Goal: Task Accomplishment & Management: Manage account settings

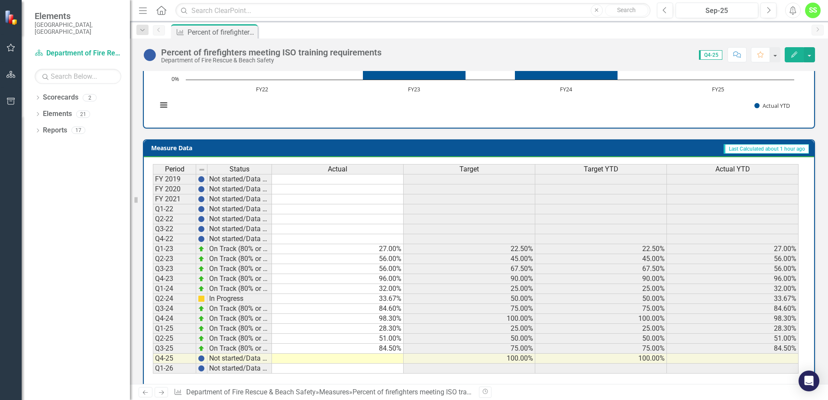
scroll to position [298, 0]
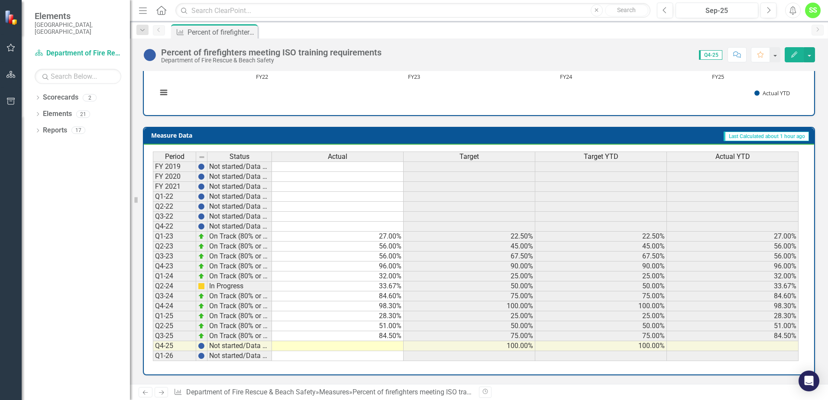
click at [385, 347] on td at bounding box center [338, 346] width 132 height 10
type textarea "97"
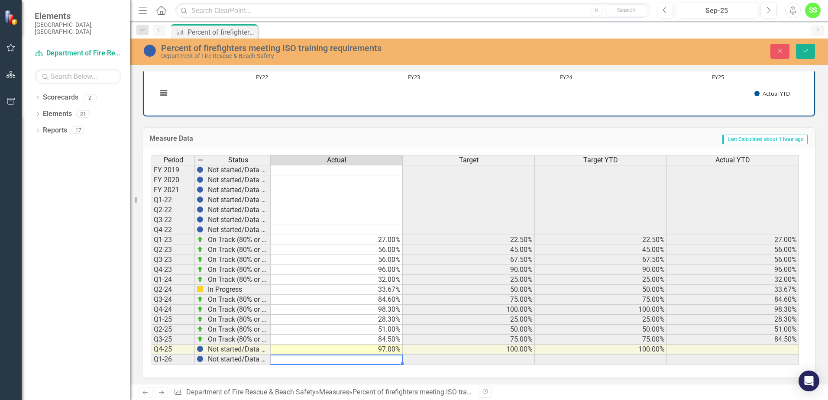
click at [353, 212] on td at bounding box center [337, 210] width 132 height 10
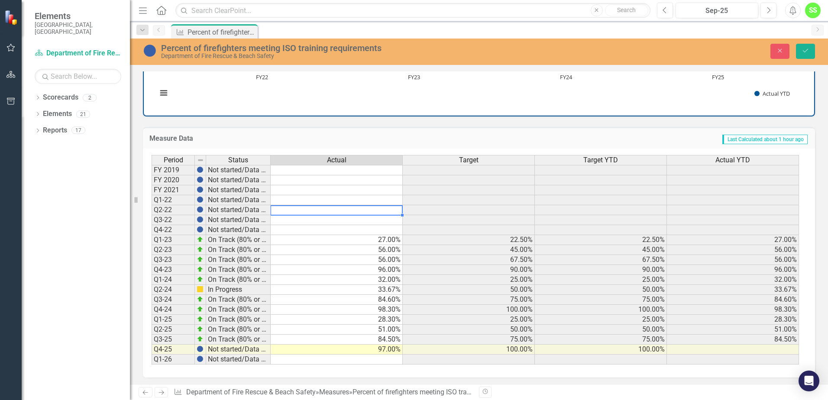
scroll to position [300, 0]
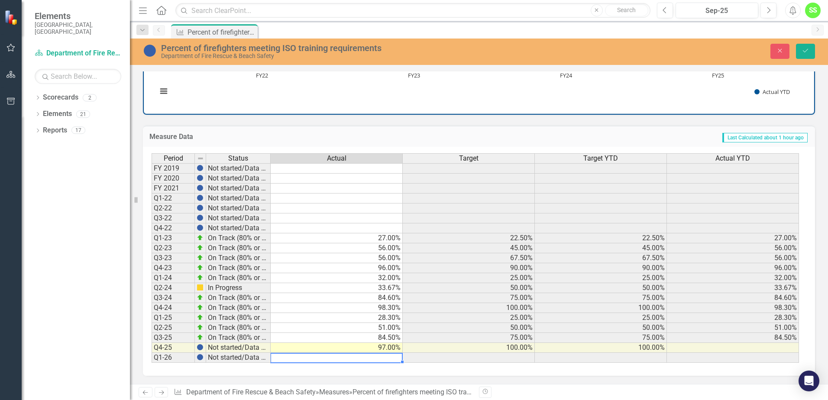
click at [354, 359] on td at bounding box center [337, 358] width 132 height 10
click at [802, 49] on icon "Save" at bounding box center [806, 51] width 8 height 6
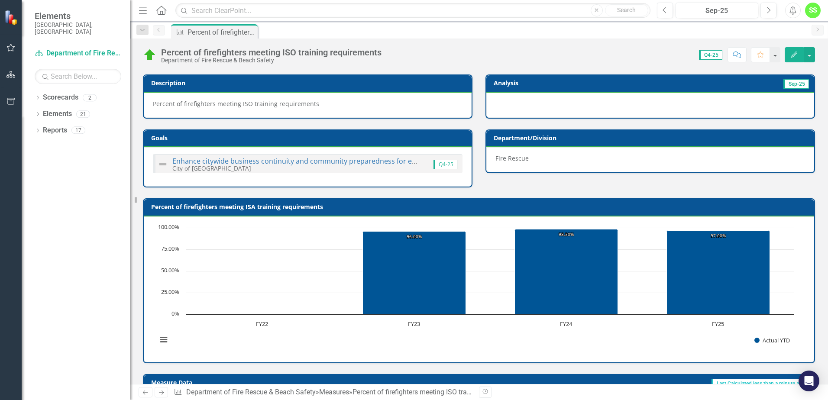
scroll to position [0, 0]
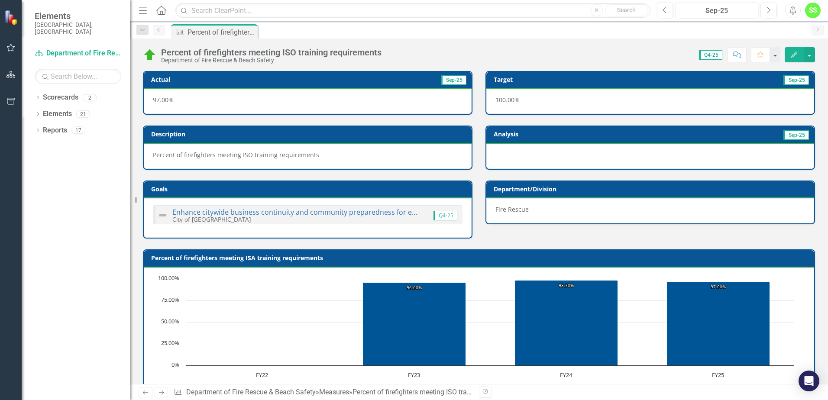
drag, startPoint x: 160, startPoint y: 30, endPoint x: 168, endPoint y: 36, distance: 10.0
click at [160, 30] on icon "Previous" at bounding box center [158, 29] width 7 height 5
click at [214, 29] on div "Percent of firefighters meeting ISO training requirements" at bounding box center [216, 32] width 57 height 11
click at [145, 32] on icon "Dropdown" at bounding box center [143, 30] width 8 height 6
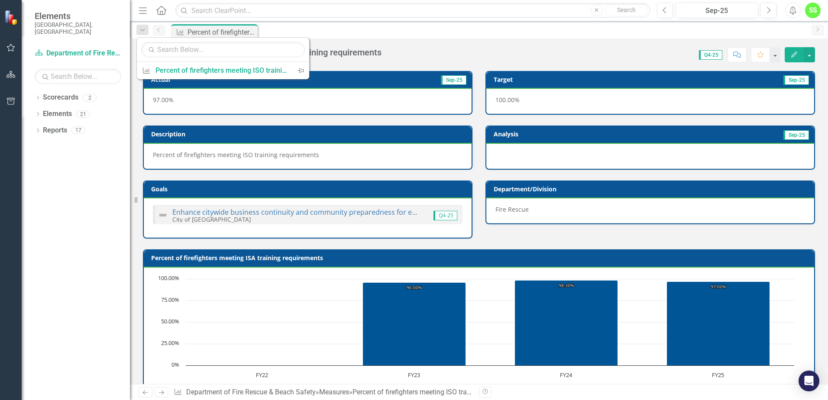
click at [344, 34] on div "Measure Percent of firefighters meeting ISO training requirements Pin" at bounding box center [488, 31] width 638 height 14
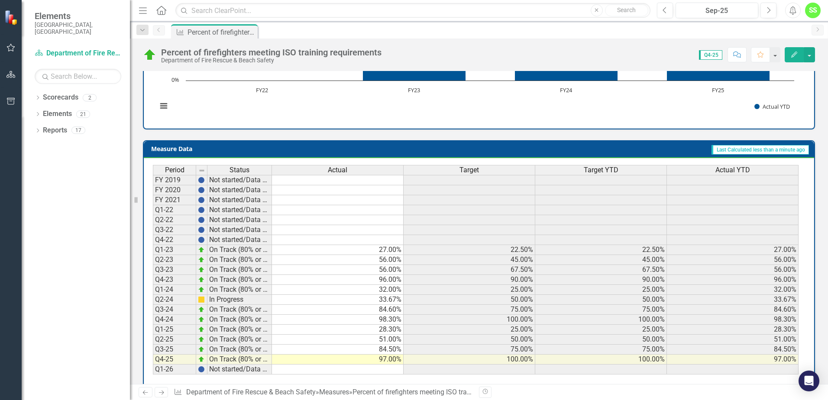
scroll to position [298, 0]
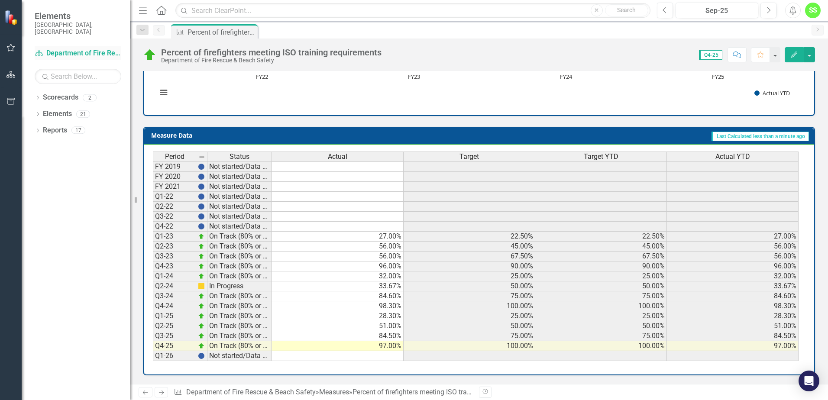
click at [75, 49] on link "Scorecard Department of Fire Rescue & Beach Safety" at bounding box center [78, 54] width 87 height 10
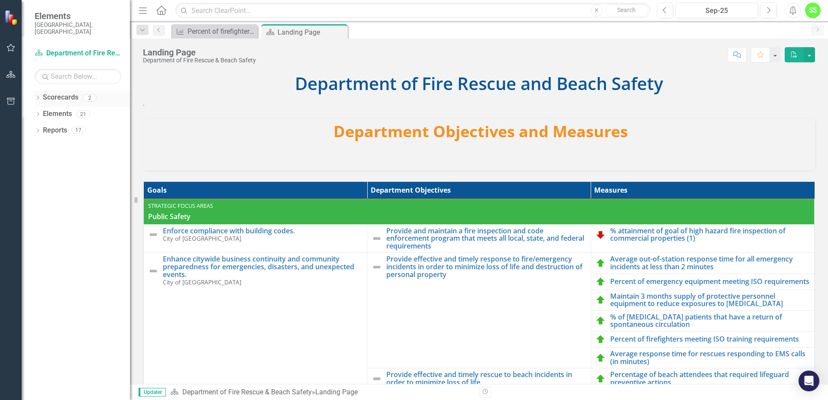
click at [37, 96] on icon "Dropdown" at bounding box center [38, 98] width 6 height 5
click at [52, 109] on link "City of [GEOGRAPHIC_DATA]" at bounding box center [89, 114] width 82 height 10
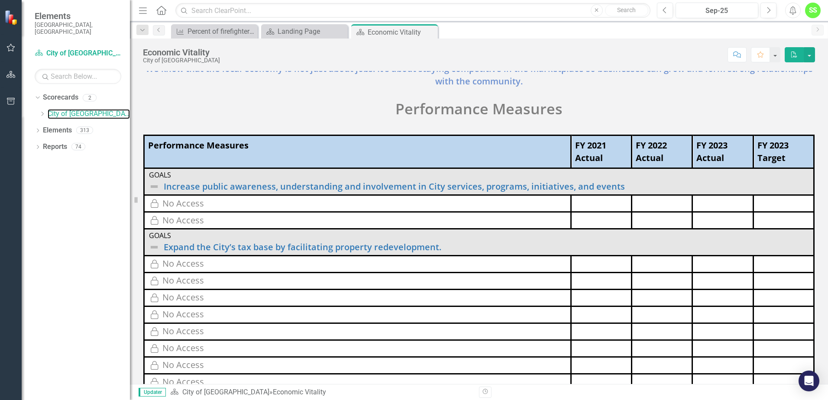
scroll to position [87, 0]
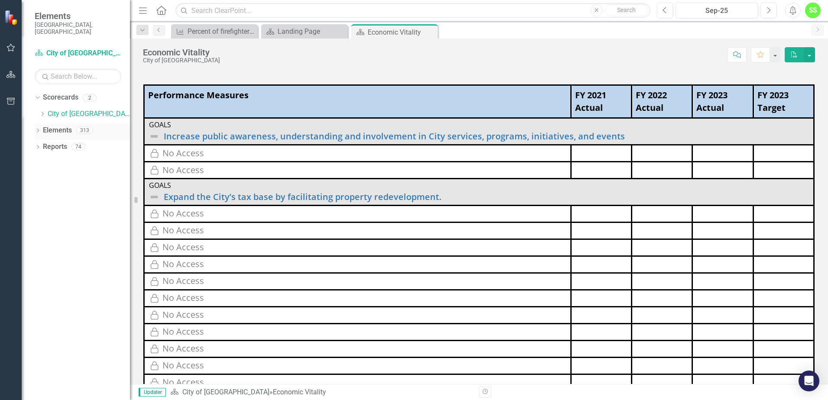
click at [41, 123] on div "Dropdown Elements 313" at bounding box center [82, 131] width 95 height 16
click at [38, 128] on div "Dropdown" at bounding box center [38, 131] width 6 height 7
click at [46, 209] on link "Reports" at bounding box center [55, 212] width 24 height 10
click at [37, 211] on icon "Dropdown" at bounding box center [38, 213] width 6 height 5
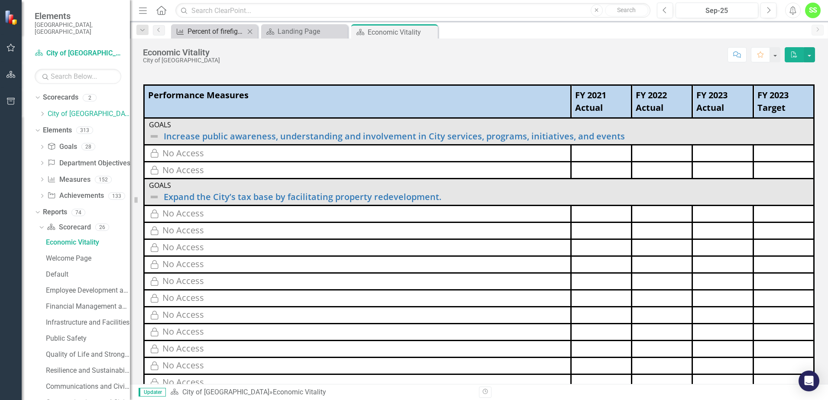
click at [212, 27] on div "Percent of firefighters meeting ISO training requirements" at bounding box center [216, 31] width 57 height 11
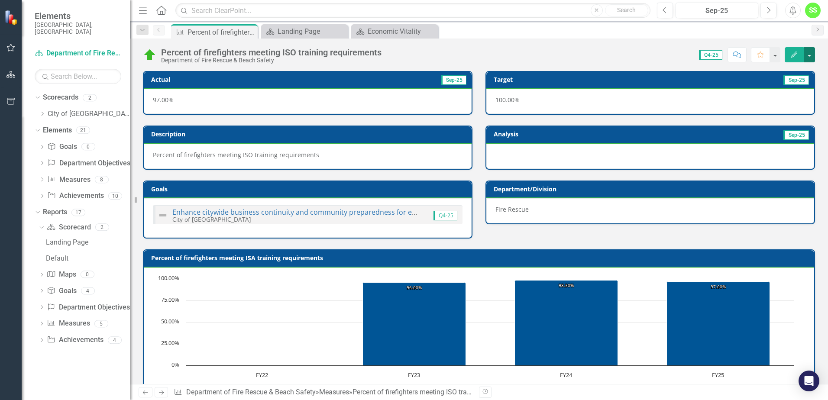
click at [809, 52] on button "button" at bounding box center [809, 54] width 11 height 15
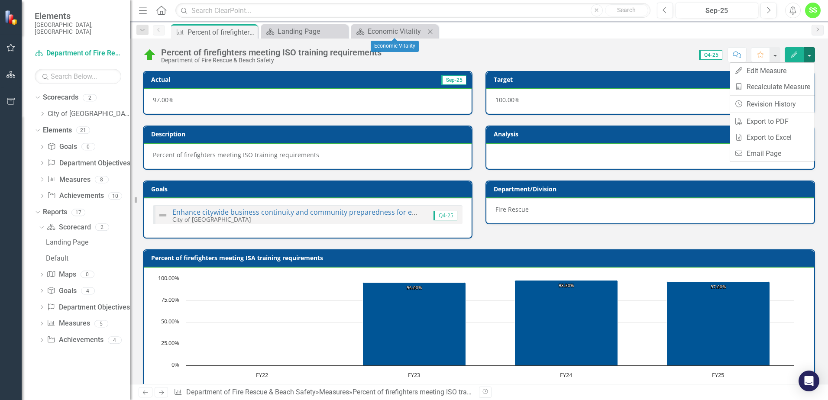
click at [433, 31] on icon "Close" at bounding box center [430, 31] width 9 height 7
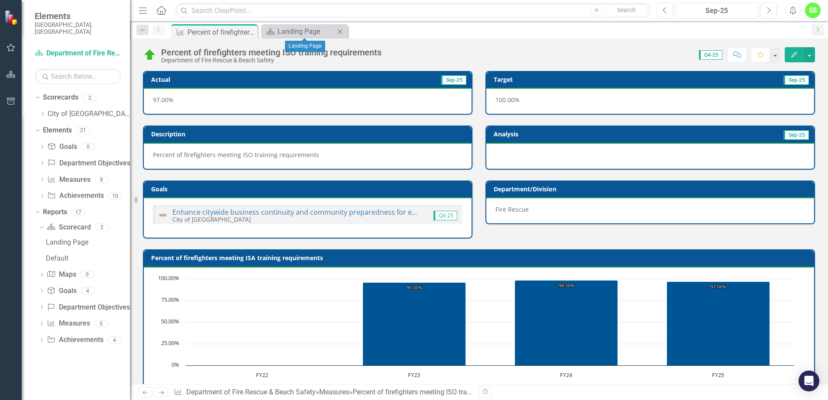
click at [343, 29] on icon "Close" at bounding box center [340, 31] width 9 height 7
click at [393, 395] on div "Percent of firefighters meeting ISO training requirements" at bounding box center [438, 392] width 171 height 8
click at [158, 32] on icon "Previous" at bounding box center [158, 29] width 7 height 5
click at [820, 29] on icon "Next" at bounding box center [817, 29] width 7 height 5
click at [41, 322] on icon "Dropdown" at bounding box center [42, 324] width 6 height 5
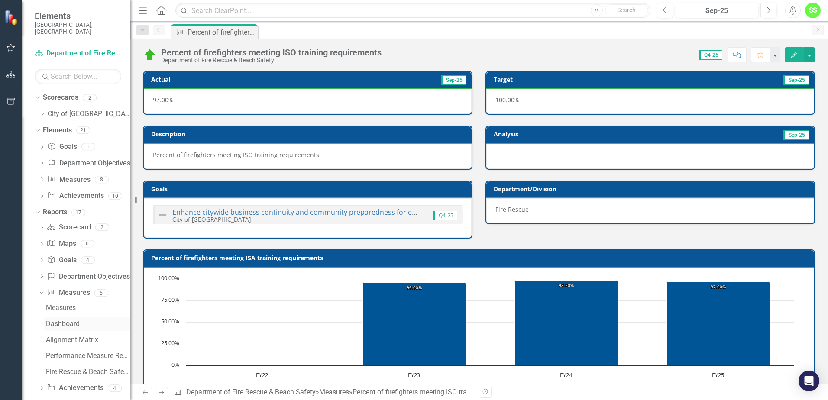
click at [69, 320] on div "Dashboard" at bounding box center [88, 324] width 84 height 8
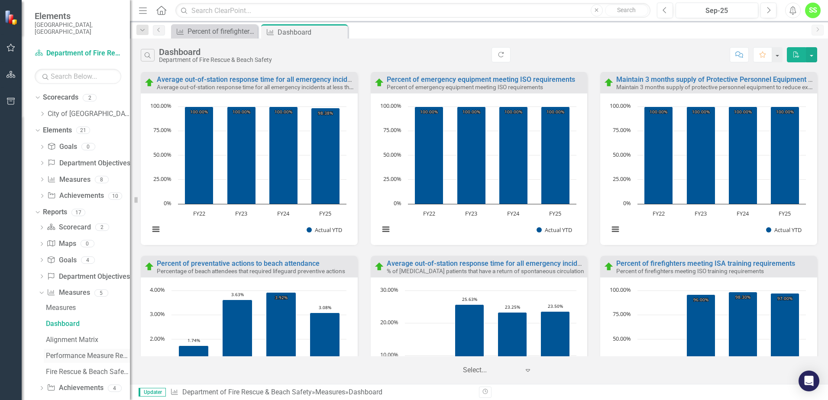
click at [68, 352] on div "Performance Measure Report" at bounding box center [88, 356] width 84 height 8
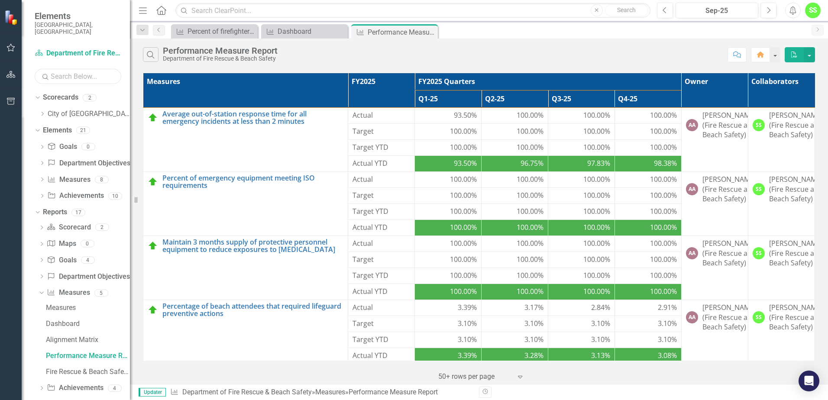
click at [71, 70] on input "text" at bounding box center [78, 76] width 87 height 15
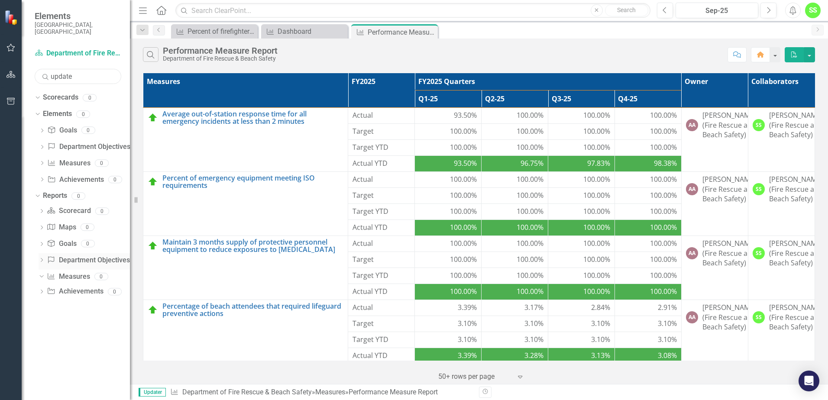
type input "update"
click at [42, 259] on icon "Dropdown" at bounding box center [42, 261] width 6 height 5
click at [43, 257] on icon "Dropdown" at bounding box center [40, 260] width 5 height 6
drag, startPoint x: 82, startPoint y: 69, endPoint x: -9, endPoint y: 53, distance: 92.4
click at [0, 53] on html "Elements [GEOGRAPHIC_DATA], [GEOGRAPHIC_DATA] Scorecard Department of Fire Resc…" at bounding box center [414, 200] width 828 height 400
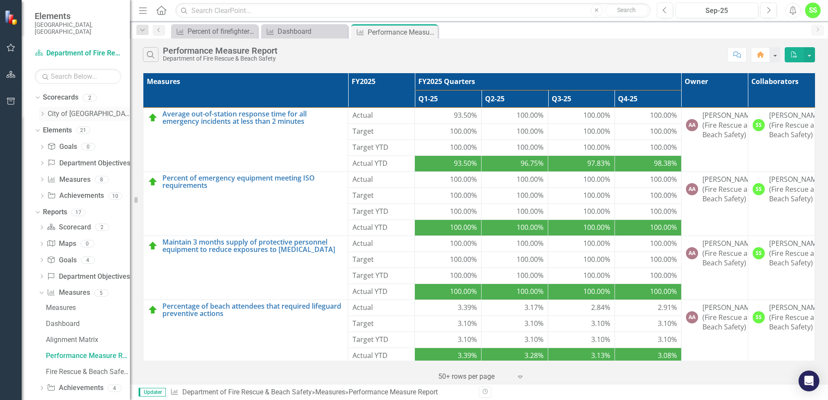
click at [51, 109] on link "City of [GEOGRAPHIC_DATA]" at bounding box center [89, 114] width 82 height 10
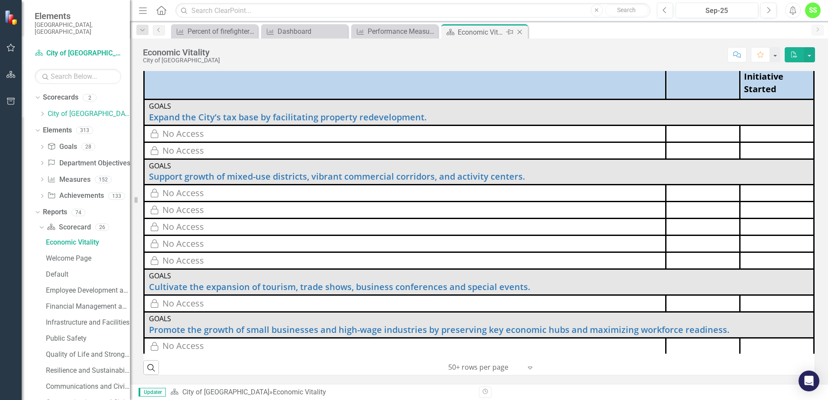
click at [521, 30] on icon "Close" at bounding box center [519, 32] width 9 height 7
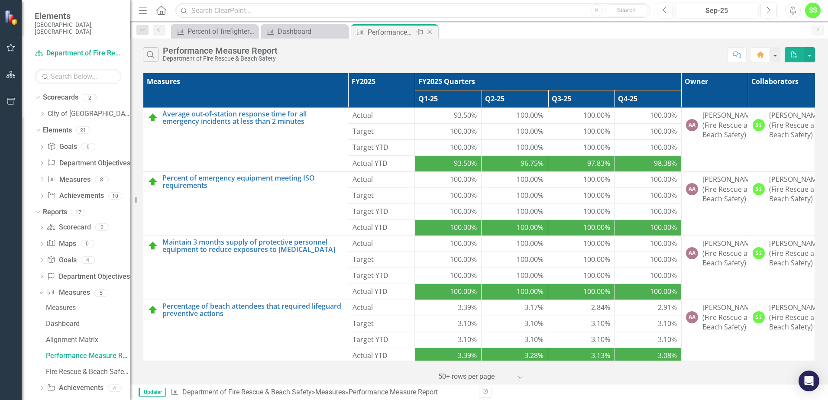
click at [432, 32] on icon "Close" at bounding box center [429, 32] width 9 height 7
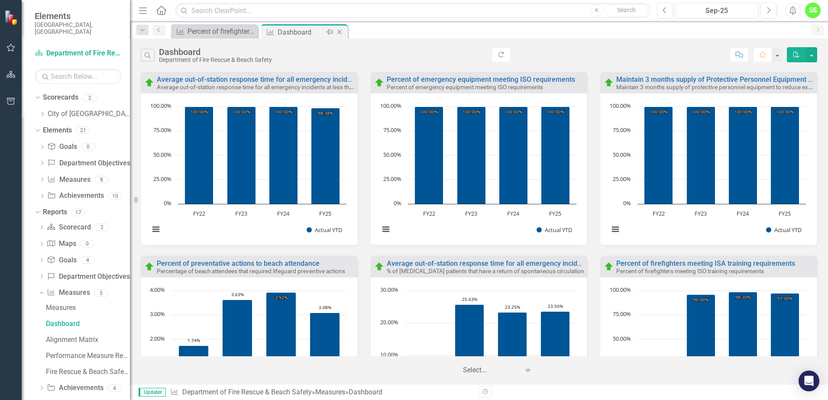
click at [318, 29] on div "Dashboard" at bounding box center [301, 32] width 46 height 11
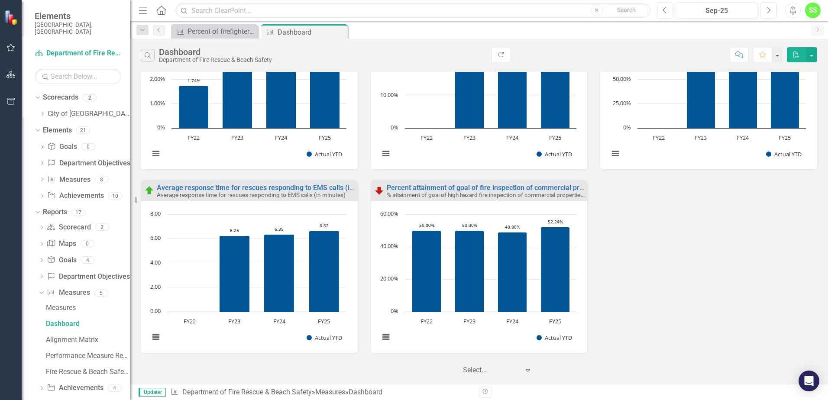
scroll to position [267, 0]
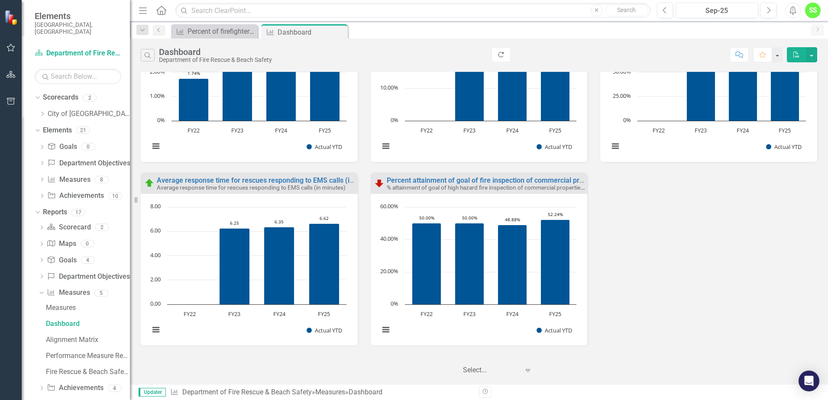
click at [498, 55] on icon "Refresh" at bounding box center [501, 55] width 8 height 6
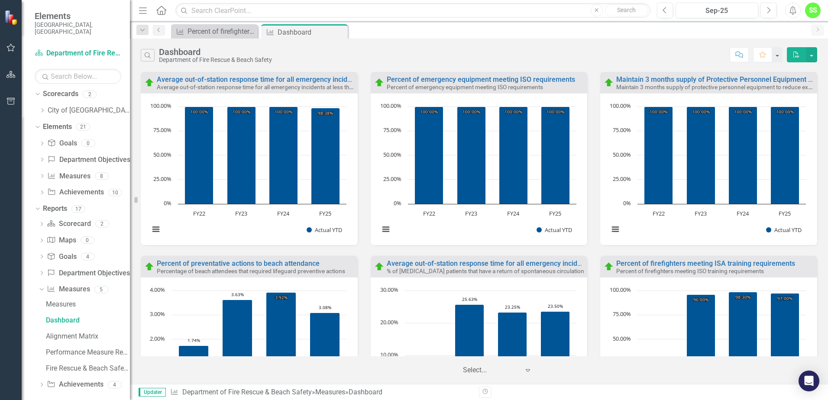
scroll to position [0, 0]
click at [145, 5] on button "Menu" at bounding box center [142, 10] width 11 height 15
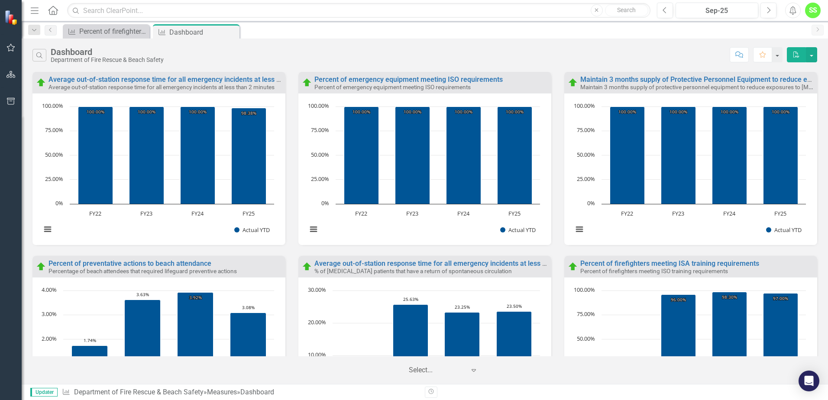
click at [36, 13] on icon "Menu" at bounding box center [34, 10] width 11 height 9
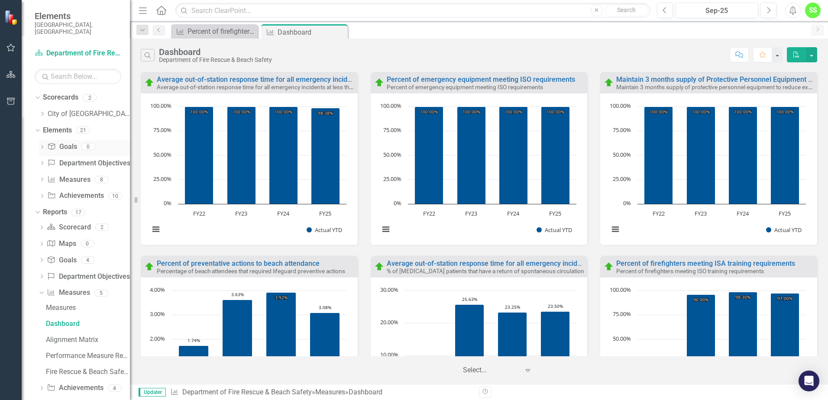
click at [45, 146] on icon "Dropdown" at bounding box center [42, 148] width 6 height 5
click at [60, 142] on link "Goal Goals" at bounding box center [61, 147] width 29 height 10
click at [42, 143] on icon "Dropdown" at bounding box center [41, 146] width 5 height 6
click at [61, 142] on link "Goal Goals" at bounding box center [61, 147] width 29 height 10
click at [92, 94] on div "2" at bounding box center [90, 97] width 14 height 7
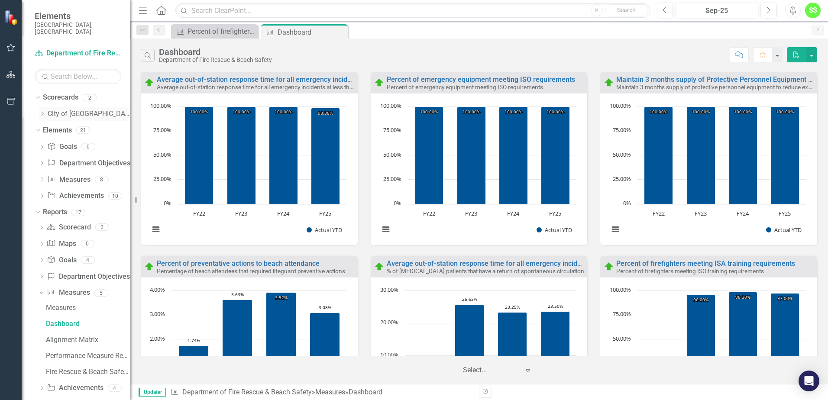
click at [83, 109] on link "City of [GEOGRAPHIC_DATA]" at bounding box center [89, 114] width 82 height 10
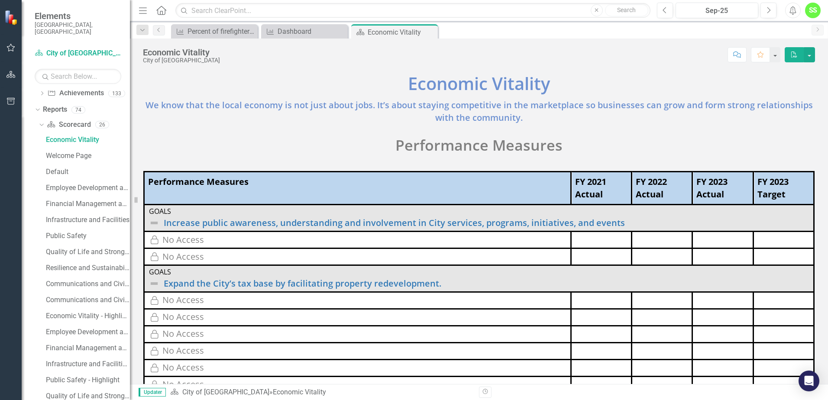
scroll to position [101, 0]
click at [42, 123] on icon "Dropdown" at bounding box center [40, 126] width 5 height 6
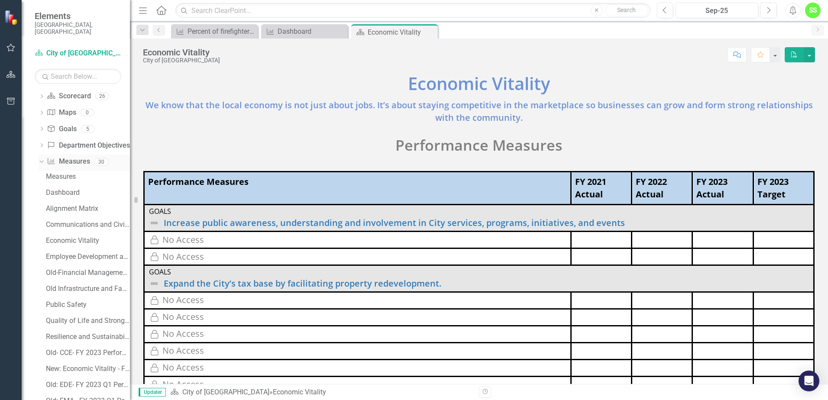
scroll to position [145, 0]
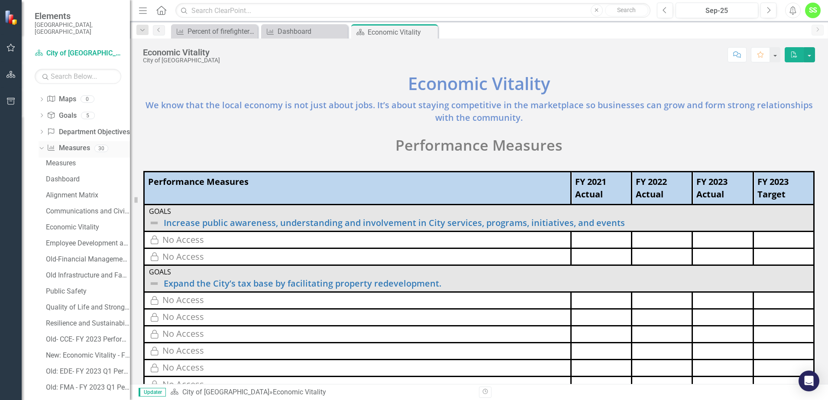
click at [42, 145] on icon "Dropdown" at bounding box center [40, 148] width 5 height 6
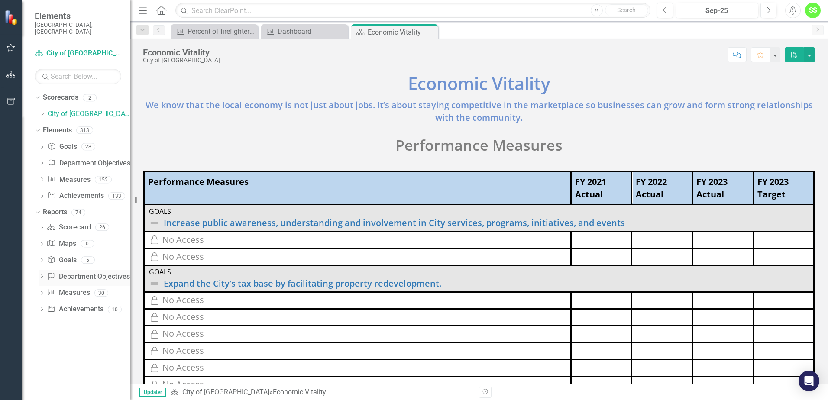
click at [41, 275] on icon "Dropdown" at bounding box center [42, 277] width 6 height 5
click at [98, 288] on div "Department Objectives" at bounding box center [88, 292] width 84 height 8
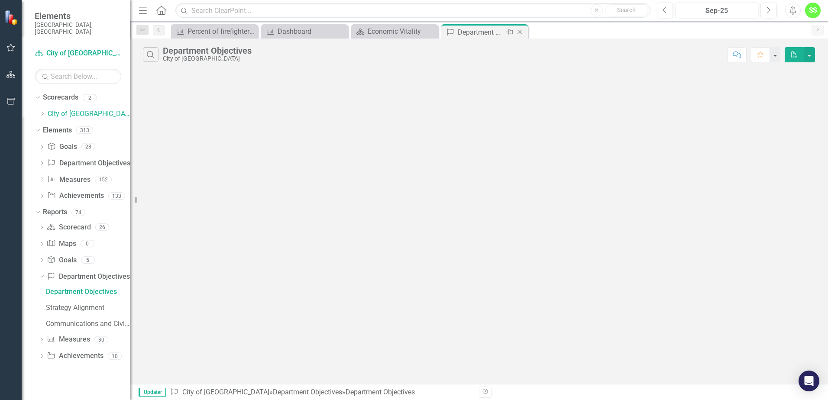
click at [519, 31] on icon "Close" at bounding box center [519, 32] width 9 height 7
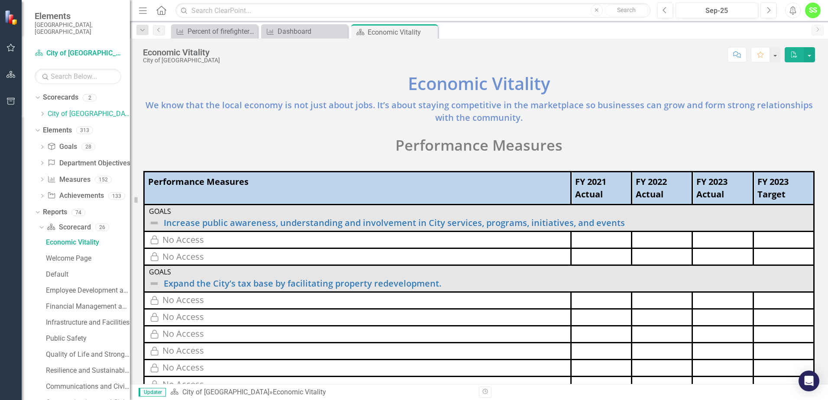
click at [7, 16] on img at bounding box center [11, 17] width 15 height 15
click at [11, 19] on img at bounding box center [12, 18] width 16 height 16
click at [11, 47] on icon "button" at bounding box center [10, 47] width 9 height 7
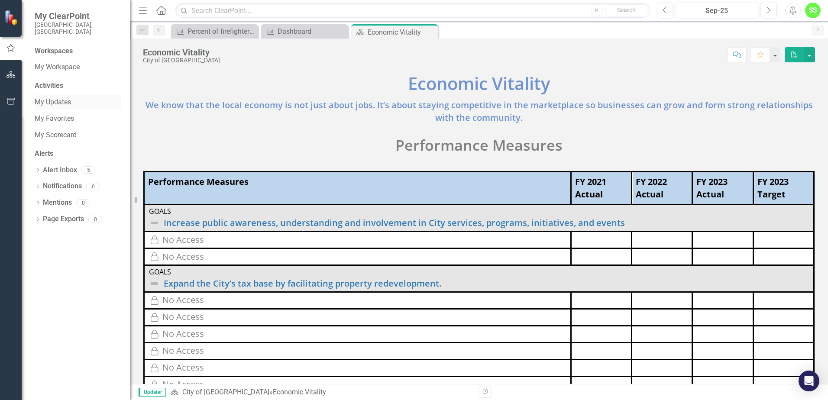
click at [60, 97] on link "My Updates" at bounding box center [78, 102] width 87 height 10
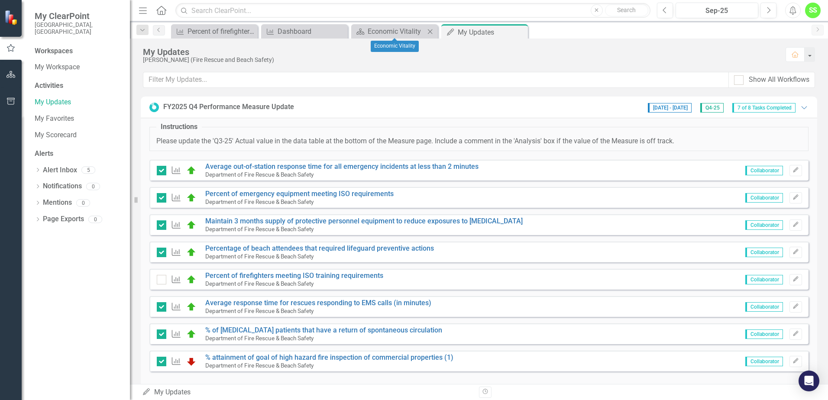
click at [434, 31] on icon "Close" at bounding box center [430, 31] width 9 height 7
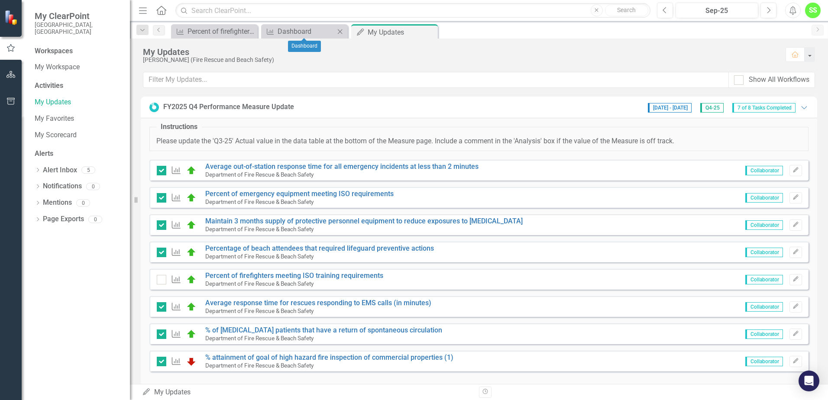
click at [341, 29] on icon "Close" at bounding box center [340, 31] width 9 height 7
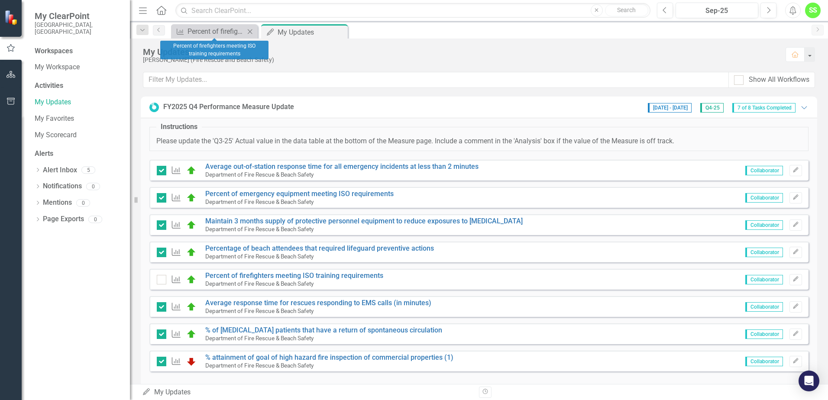
click at [252, 29] on icon "Close" at bounding box center [250, 31] width 9 height 7
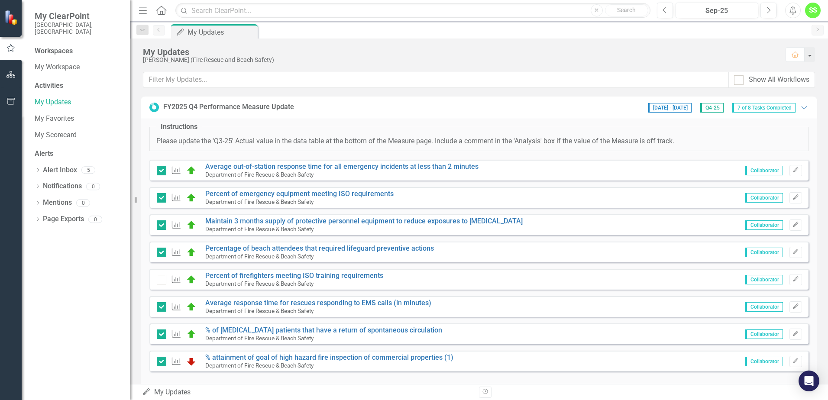
drag, startPoint x: 159, startPoint y: 279, endPoint x: 180, endPoint y: 271, distance: 22.1
click at [160, 279] on input "checkbox" at bounding box center [160, 278] width 6 height 6
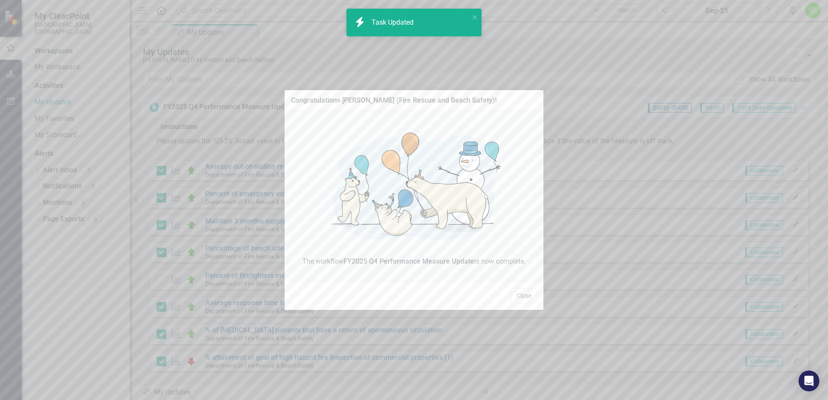
checkbox input "true"
click at [530, 295] on button "Close" at bounding box center [524, 295] width 26 height 15
